Goal: Register for event/course

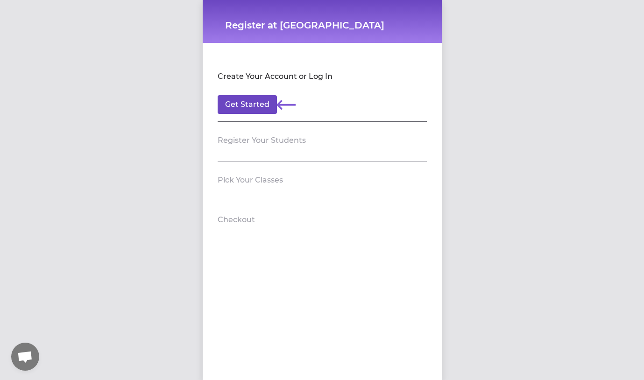
click at [262, 102] on button "Get Started" at bounding box center [247, 104] width 59 height 19
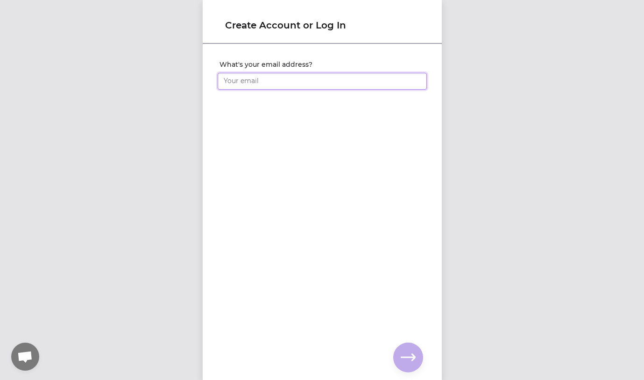
type input "[EMAIL_ADDRESS][DOMAIN_NAME]"
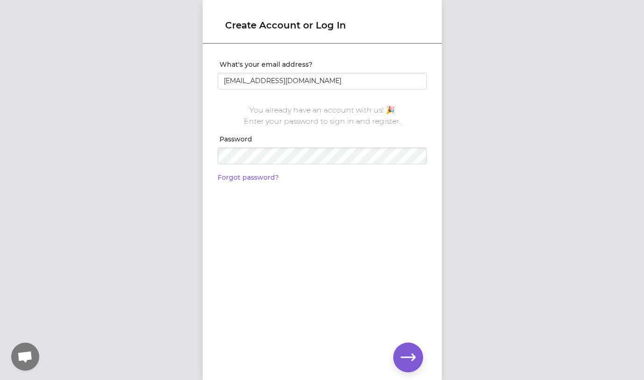
click at [407, 354] on icon "button" at bounding box center [408, 357] width 15 height 15
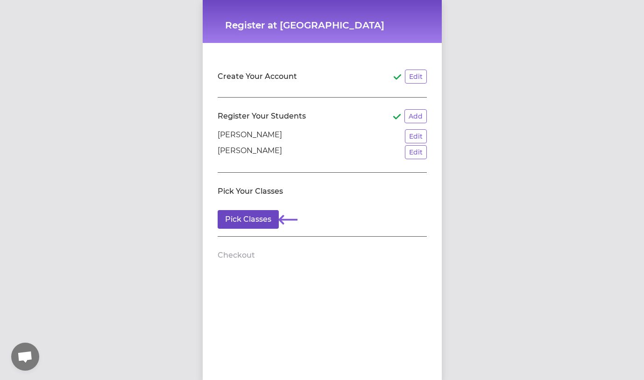
click at [254, 216] on button "Pick Classes" at bounding box center [248, 219] width 61 height 19
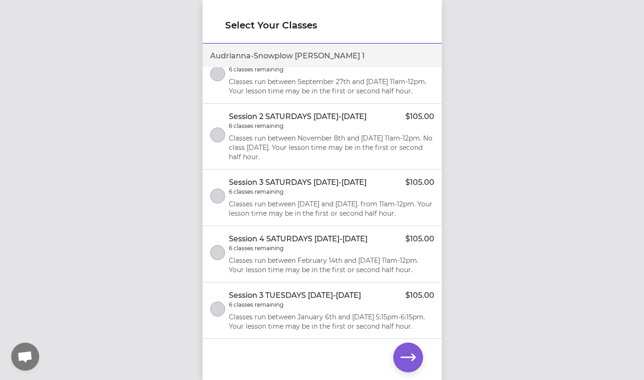
scroll to position [21, 0]
click at [296, 204] on div "Session 3 SATURDAYS [DATE]-[DATE] $105.00 6 classes remaining Classes run betwe…" at bounding box center [332, 196] width 206 height 41
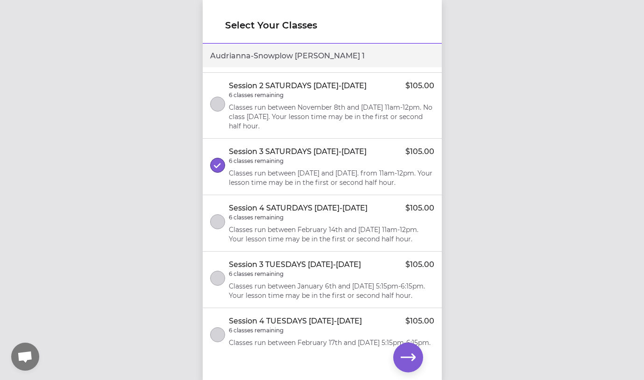
scroll to position [59, 0]
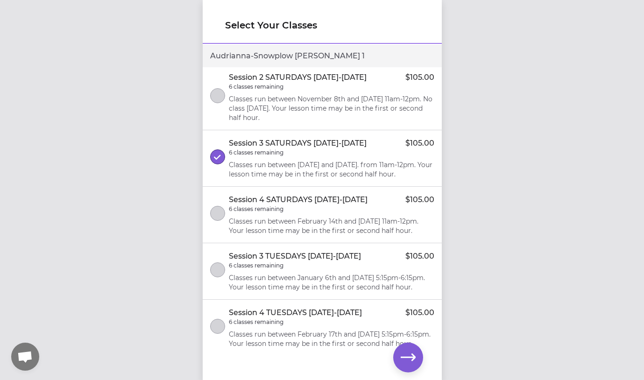
click at [299, 213] on div "6 classes remaining" at bounding box center [332, 209] width 206 height 7
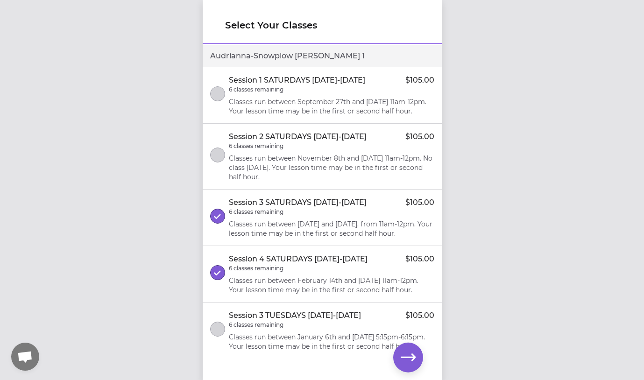
scroll to position [0, 0]
click at [409, 349] on button "button" at bounding box center [408, 358] width 30 height 30
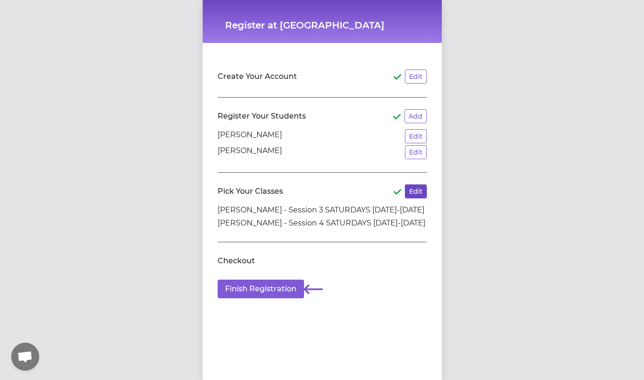
click at [416, 194] on button "Edit" at bounding box center [416, 191] width 22 height 14
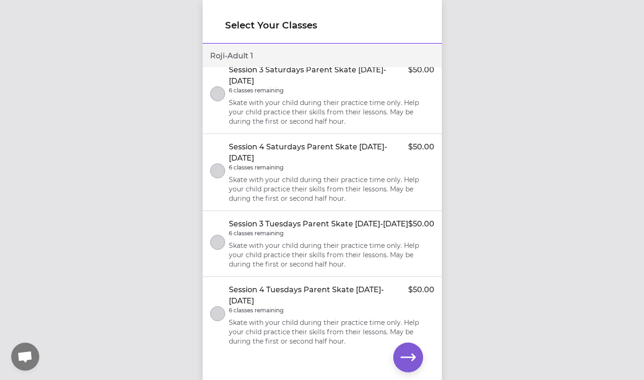
scroll to position [885, 0]
click at [392, 125] on p "Skate with your child during their practice time only. Help your child practice…" at bounding box center [332, 111] width 206 height 28
click at [377, 202] on p "Skate with your child during their practice time only. Help your child practice…" at bounding box center [332, 188] width 206 height 28
click at [416, 356] on button "button" at bounding box center [408, 358] width 30 height 30
